Goal: Navigation & Orientation: Go to known website

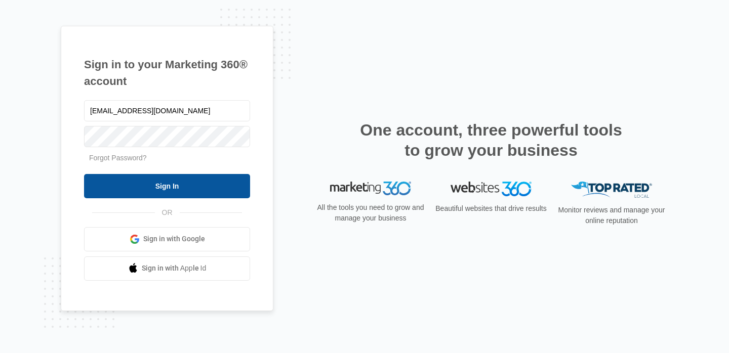
click at [136, 185] on input "Sign In" at bounding box center [167, 186] width 166 height 24
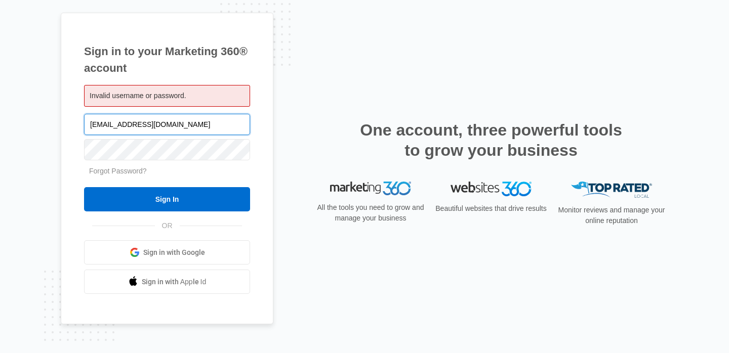
click at [153, 125] on input "[EMAIL_ADDRESS][DOMAIN_NAME]" at bounding box center [167, 124] width 166 height 21
paste input "[EMAIL_ADDRESS][DOMAIN_NAME]"
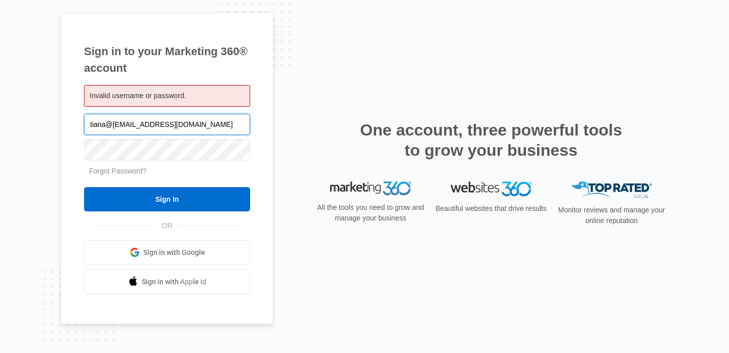
click at [156, 127] on input "tiana@[EMAIL_ADDRESS][DOMAIN_NAME]" at bounding box center [167, 124] width 166 height 21
paste input "text"
type input "[EMAIL_ADDRESS][DOMAIN_NAME]"
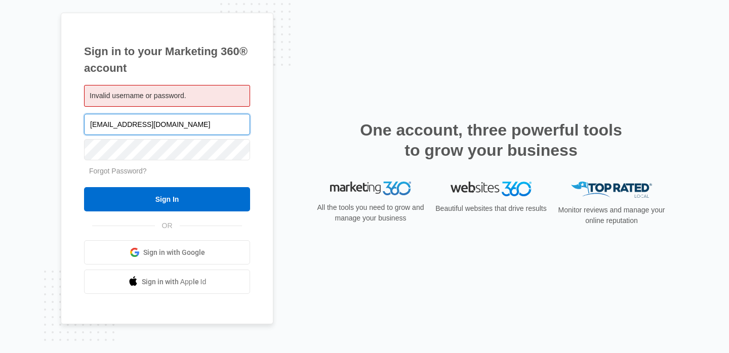
scroll to position [0, 0]
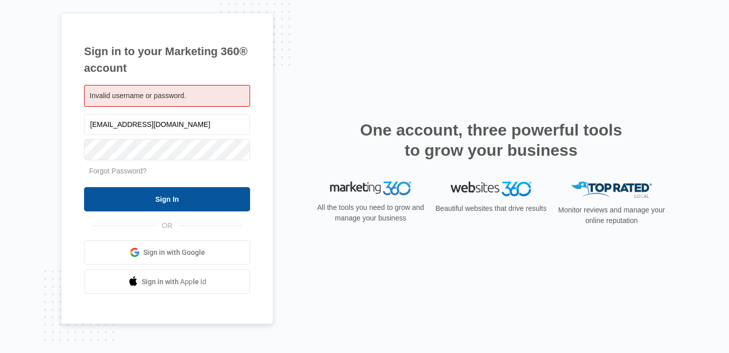
click at [127, 195] on input "Sign In" at bounding box center [167, 199] width 166 height 24
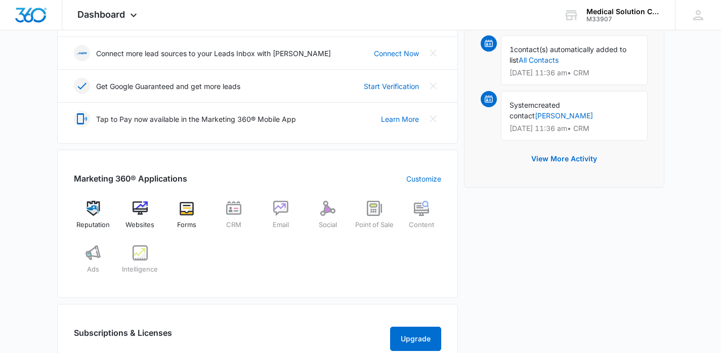
scroll to position [287, 0]
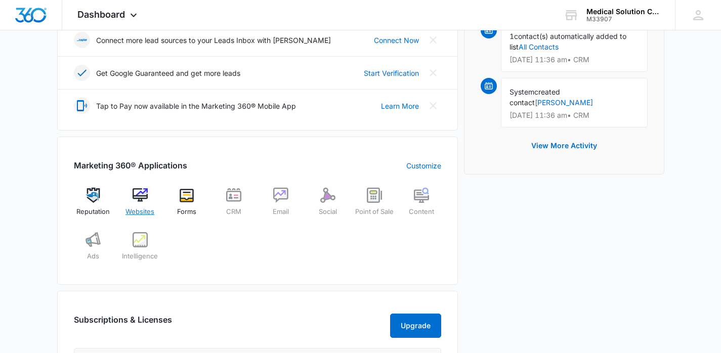
click at [139, 191] on img at bounding box center [140, 195] width 15 height 15
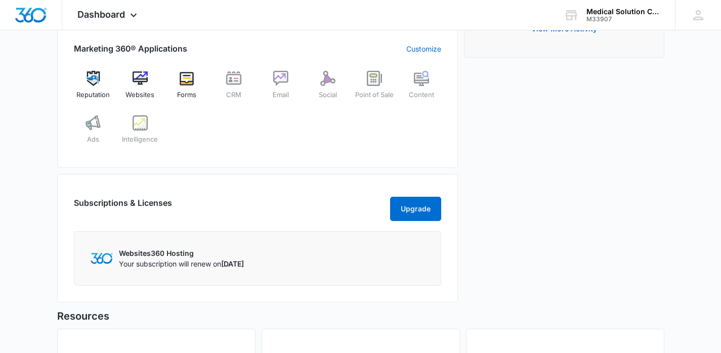
scroll to position [413, 0]
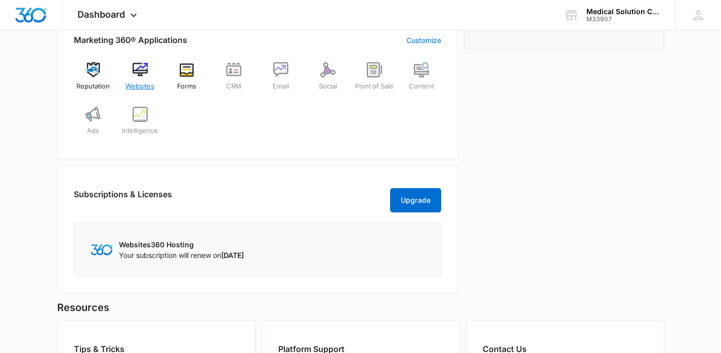
click at [137, 70] on img at bounding box center [140, 69] width 15 height 15
